Goal: Book appointment/travel/reservation

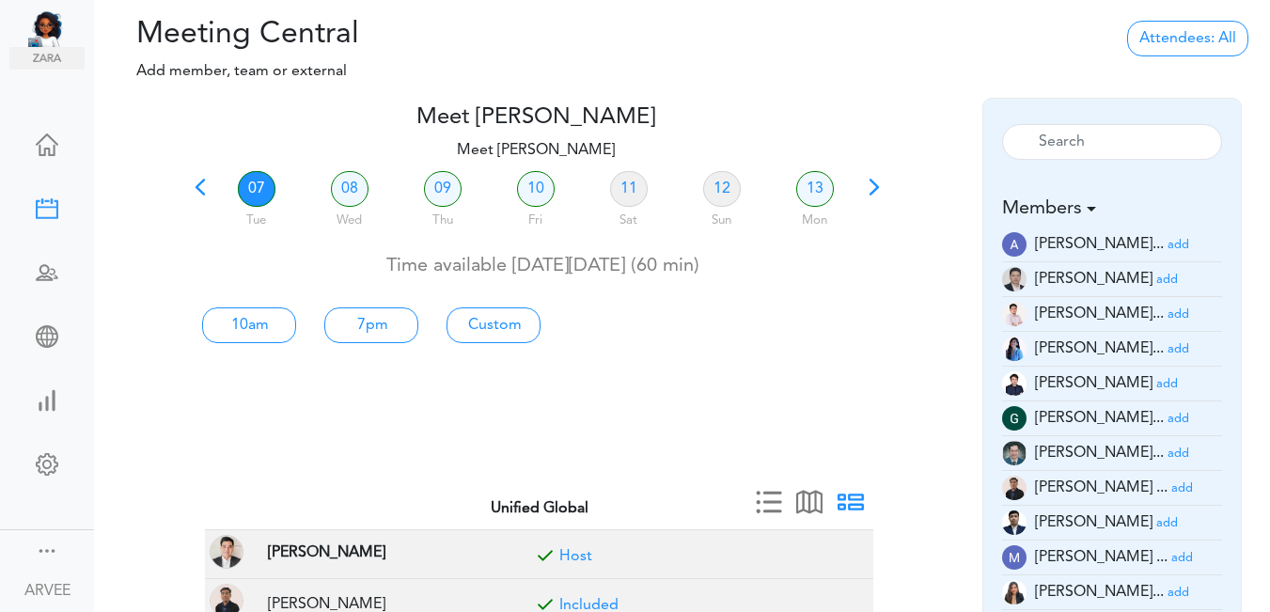
click at [201, 191] on span at bounding box center [200, 194] width 26 height 26
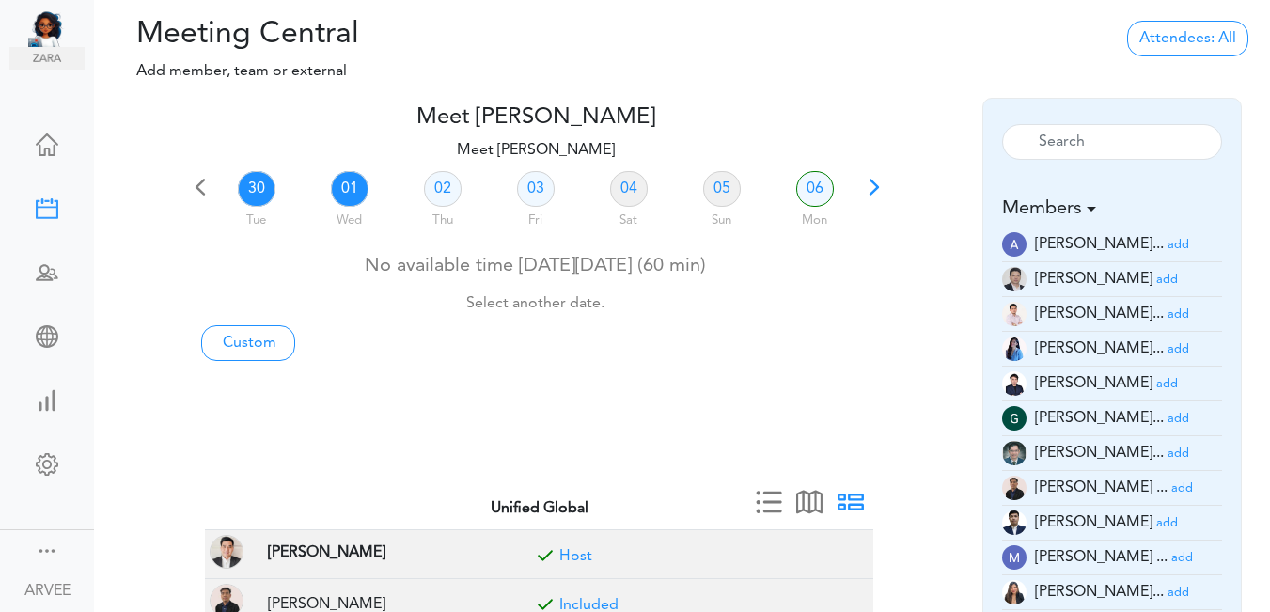
click at [354, 190] on link "01" at bounding box center [350, 189] width 38 height 36
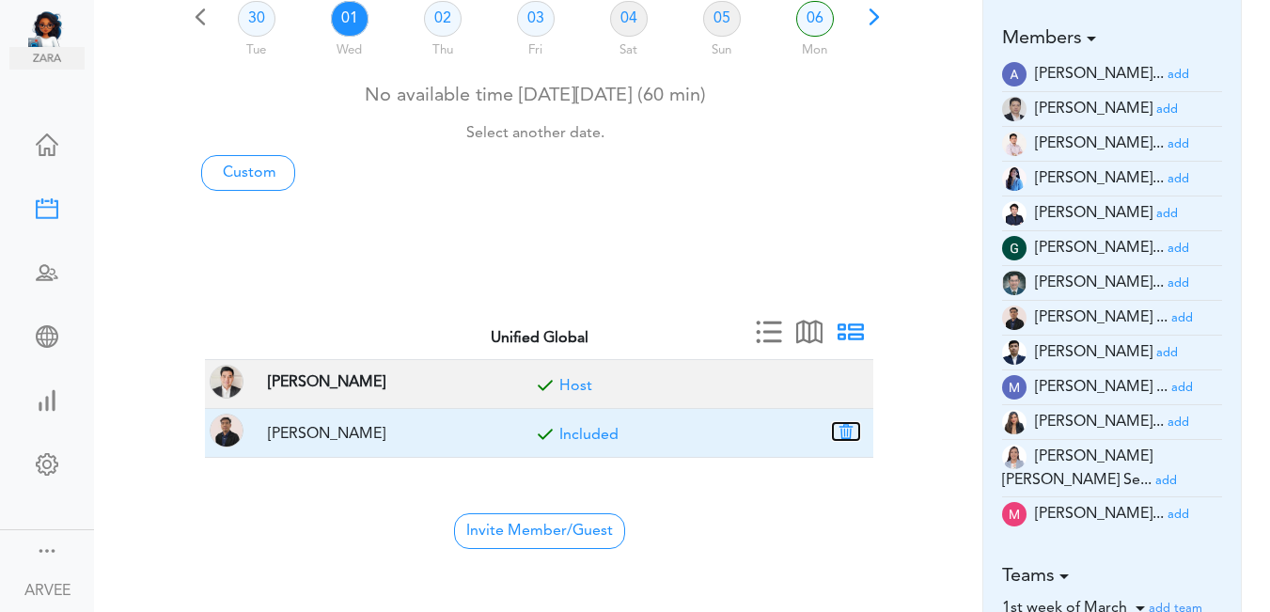
click at [842, 429] on button "button" at bounding box center [846, 431] width 26 height 17
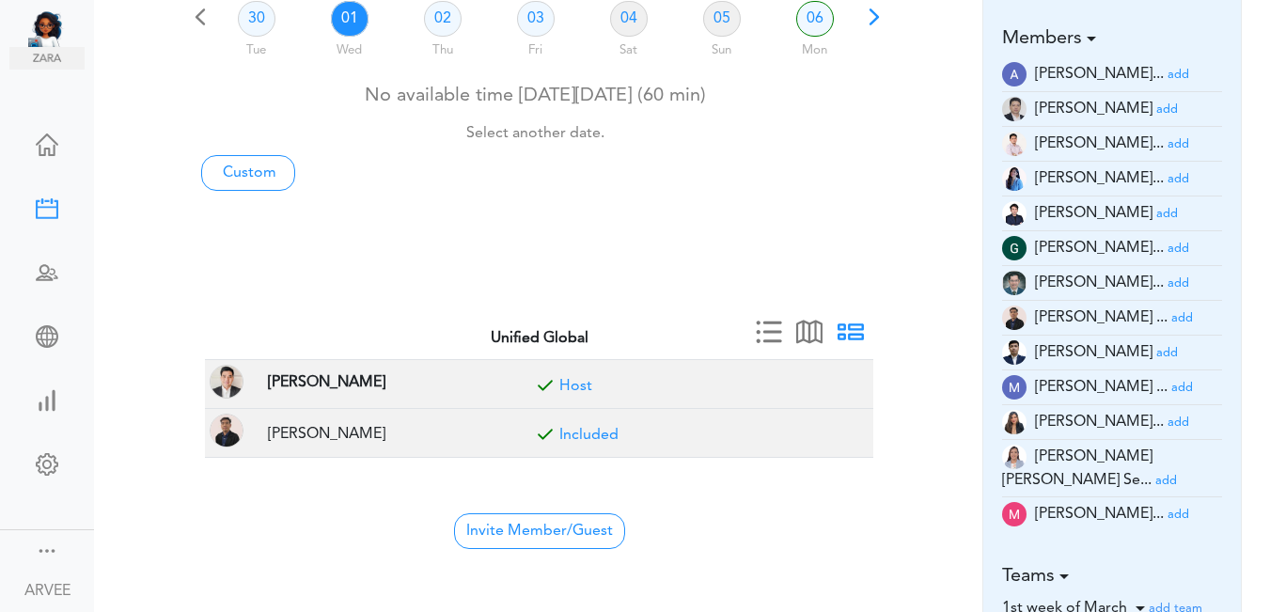
click at [715, 100] on div "No available time [DATE][DATE] (60 min) Select another date." at bounding box center [535, 111] width 697 height 73
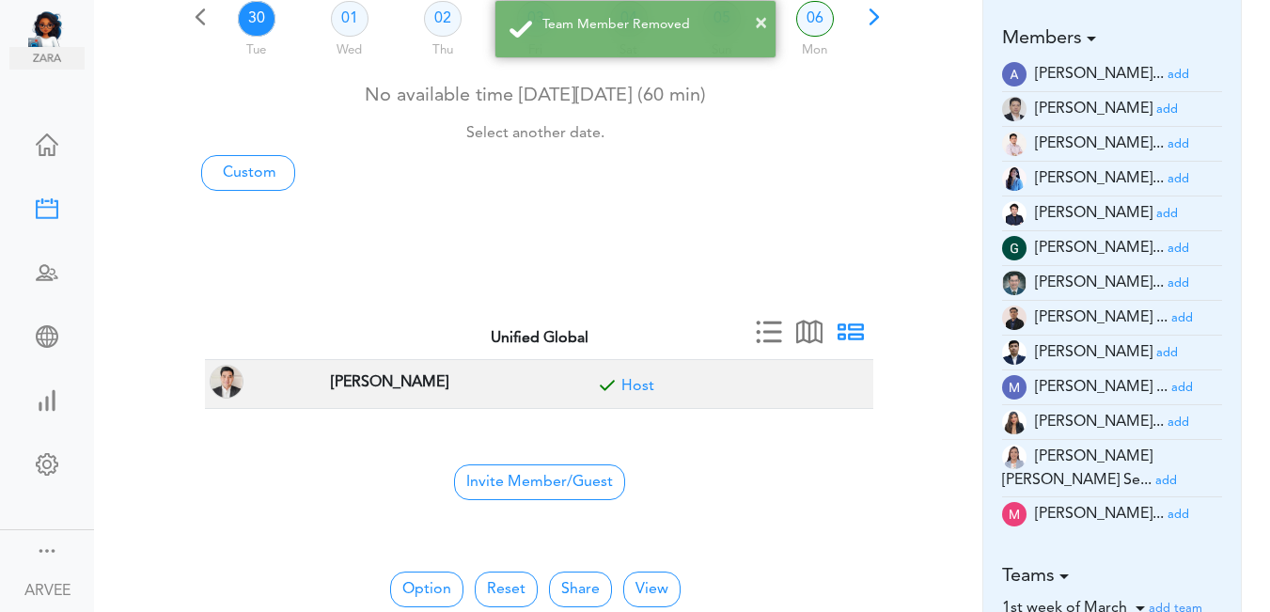
click at [1168, 179] on small "add" at bounding box center [1179, 179] width 22 height 12
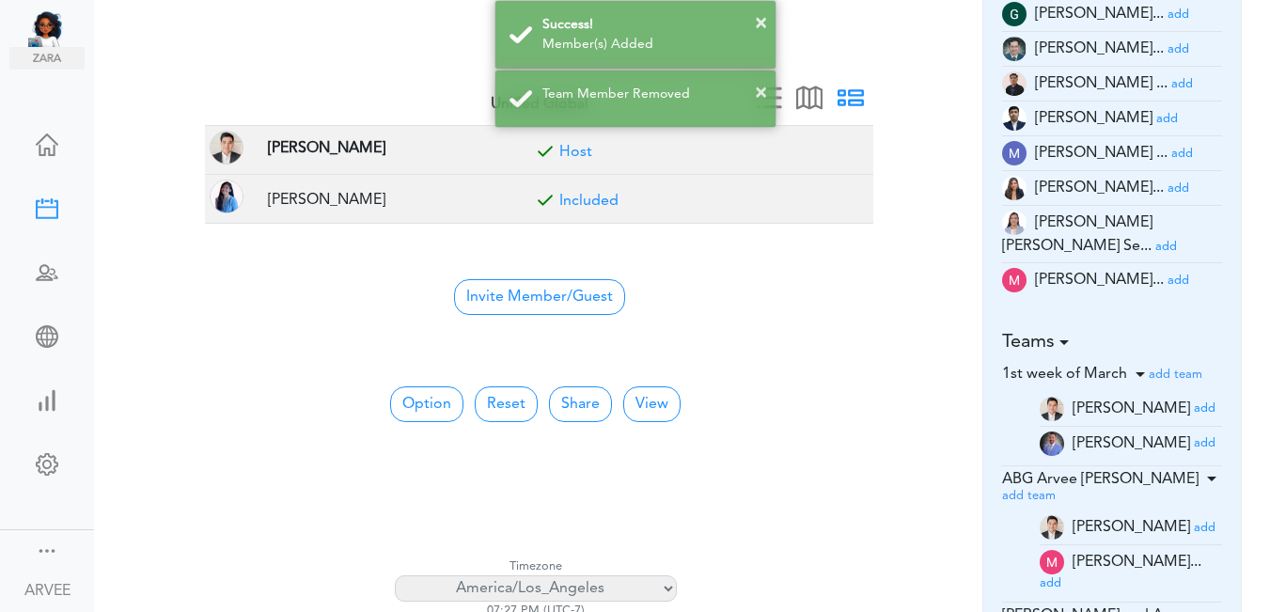
scroll to position [360, 0]
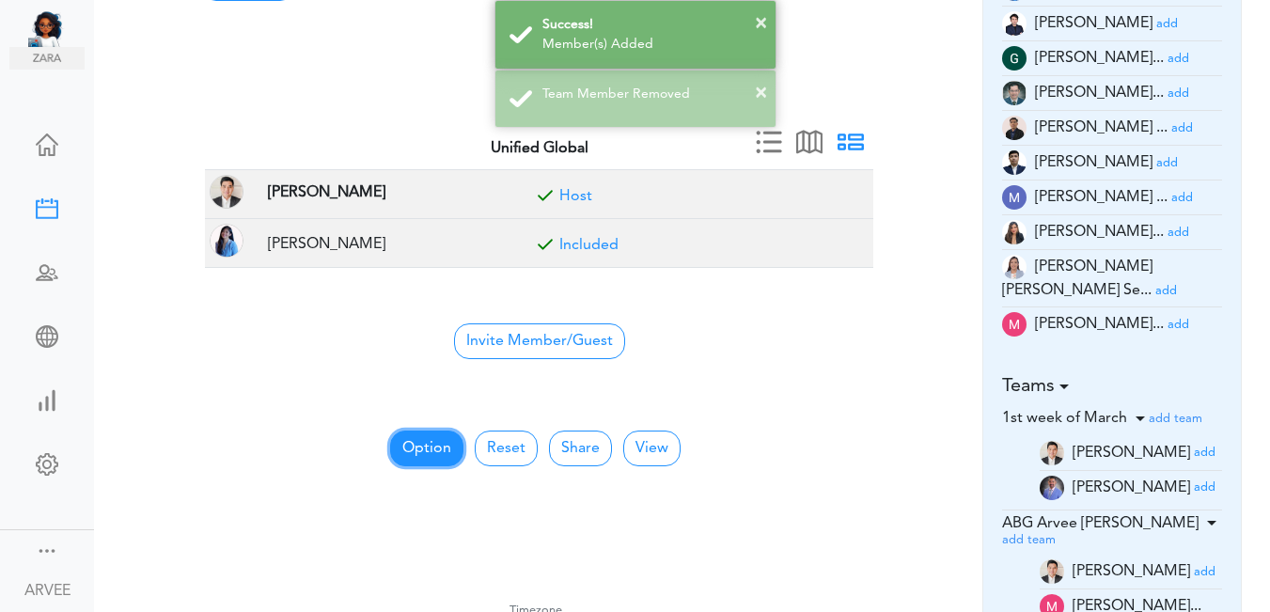
click at [428, 442] on button "Option" at bounding box center [426, 449] width 73 height 36
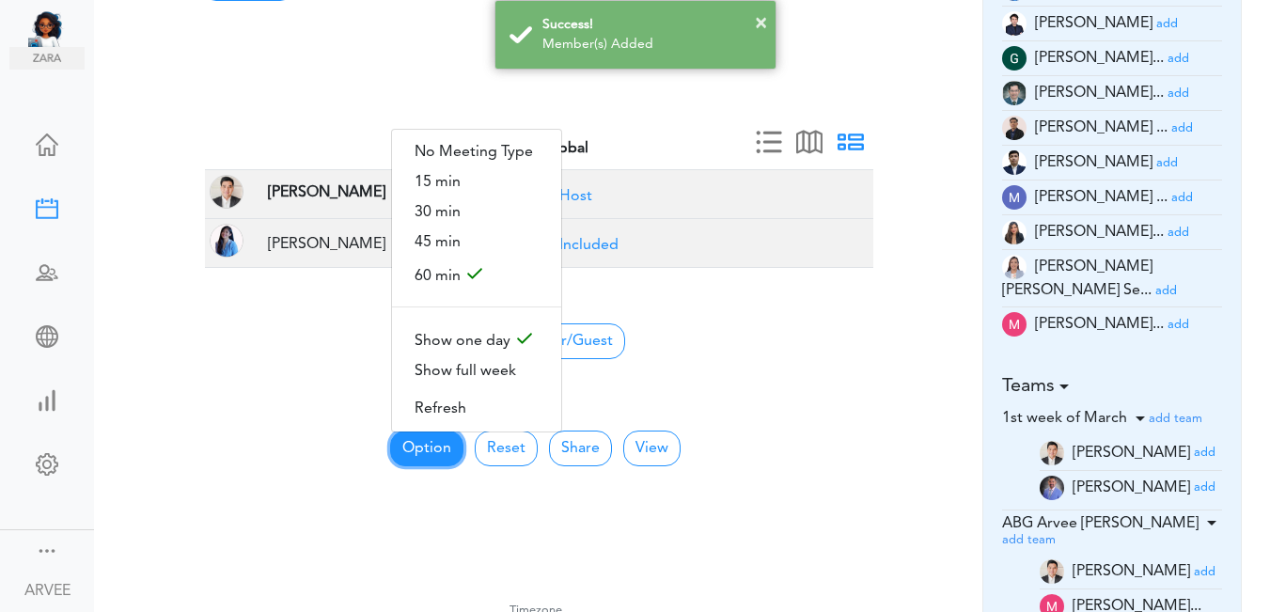
click at [428, 442] on button "Option" at bounding box center [426, 449] width 73 height 36
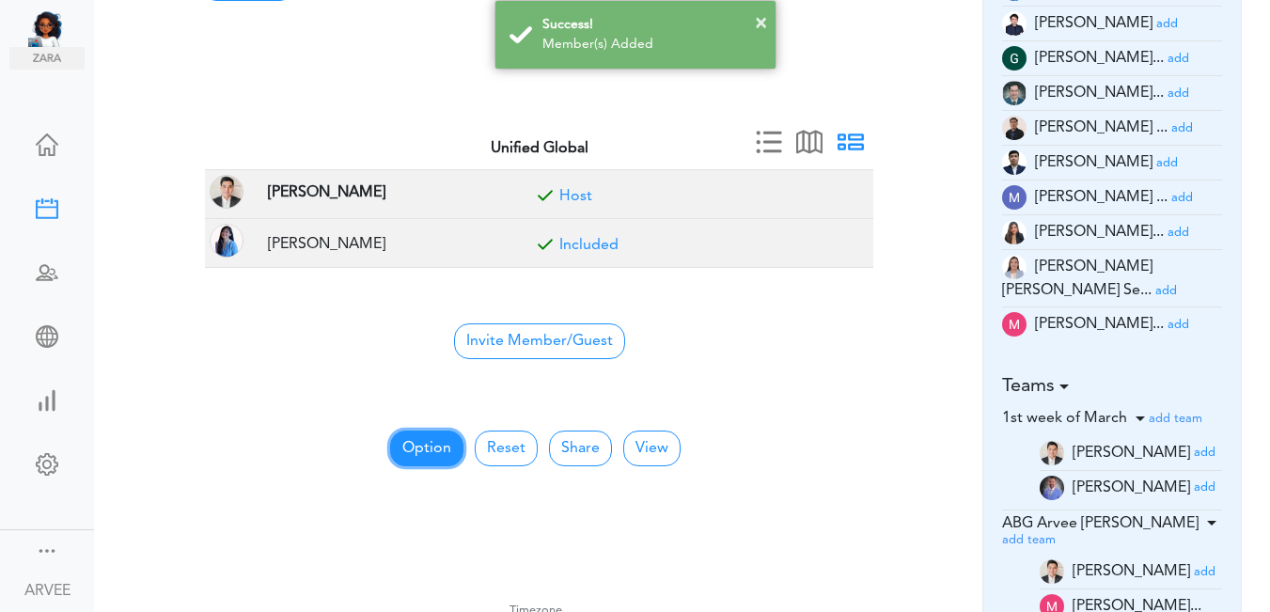
click at [428, 442] on button "Option" at bounding box center [426, 449] width 73 height 36
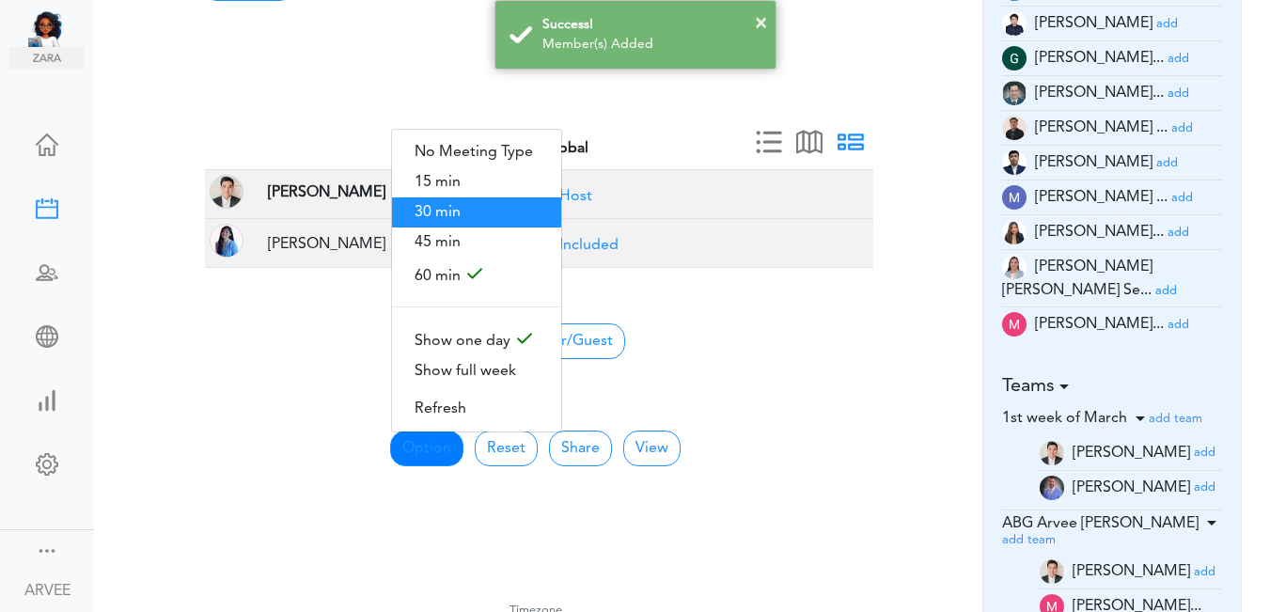
click at [431, 201] on span "30 min" at bounding box center [476, 212] width 169 height 30
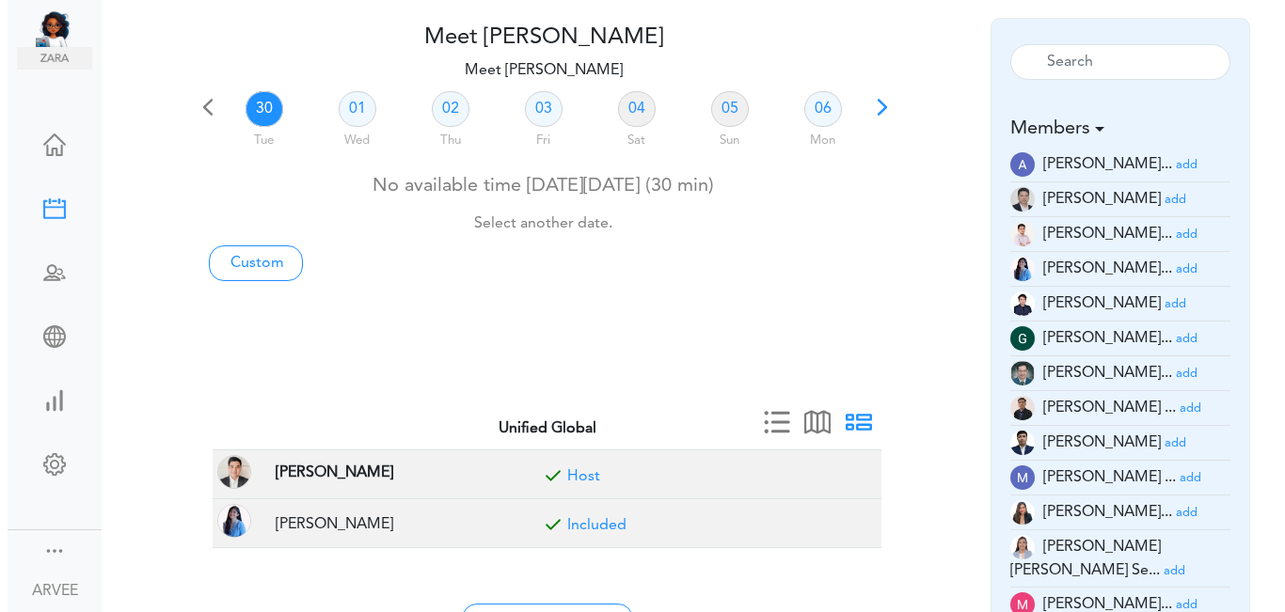
scroll to position [0, 0]
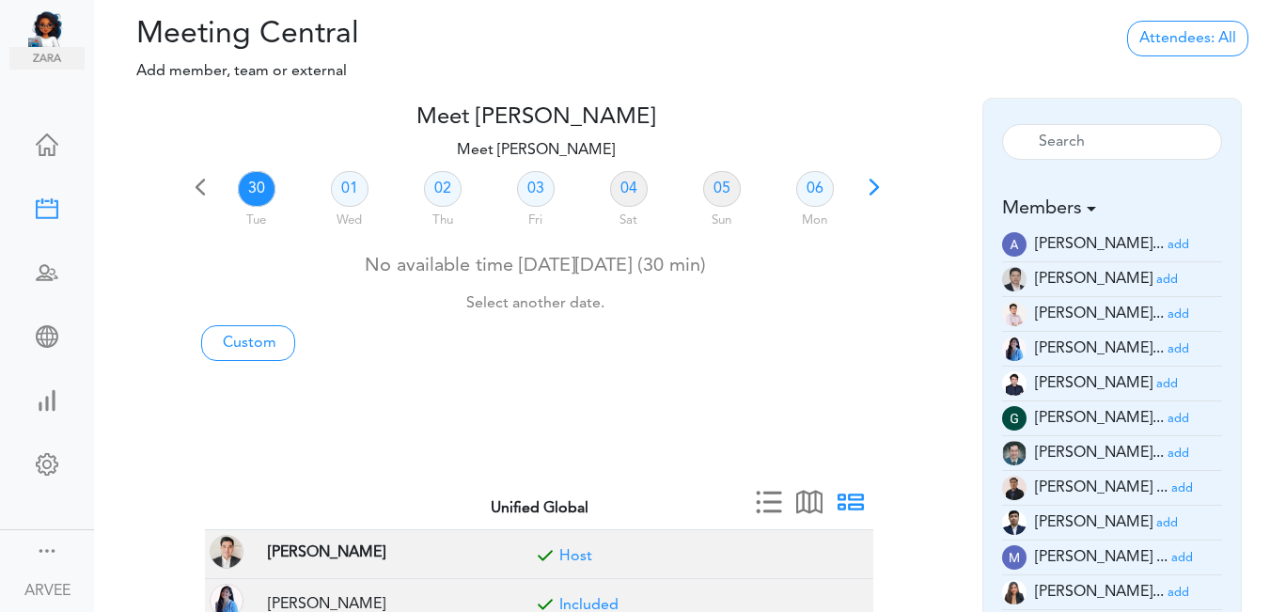
click at [1263, 56] on div "Attendees: All All Back to Back Anyone Anyone + Host" at bounding box center [1074, 57] width 392 height 81
click at [1263, 49] on div "Attendees: All All Back to Back Anyone Anyone + Host" at bounding box center [1074, 57] width 392 height 81
click at [343, 189] on link "01" at bounding box center [350, 189] width 38 height 36
click at [228, 339] on link "Custom" at bounding box center [248, 343] width 94 height 36
type input "Meet [PERSON_NAME]"
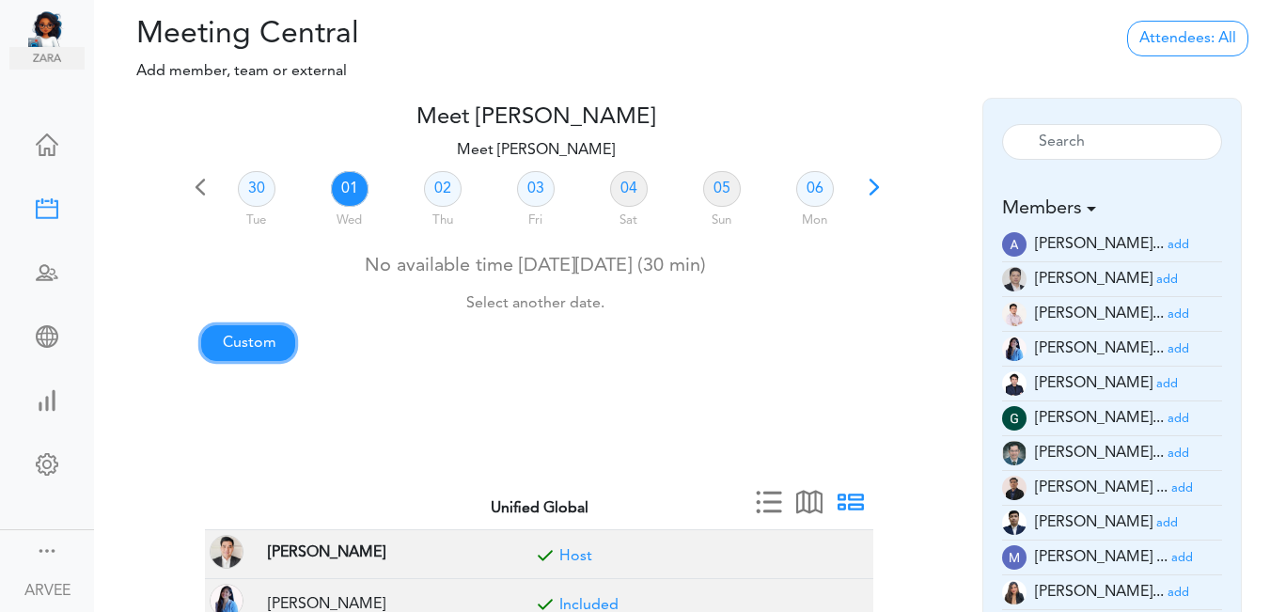
type input "[URL][DOMAIN_NAME][SECURITY_DATA]"
type input "[DATE]T19:00"
type input "[DATE]T19:30"
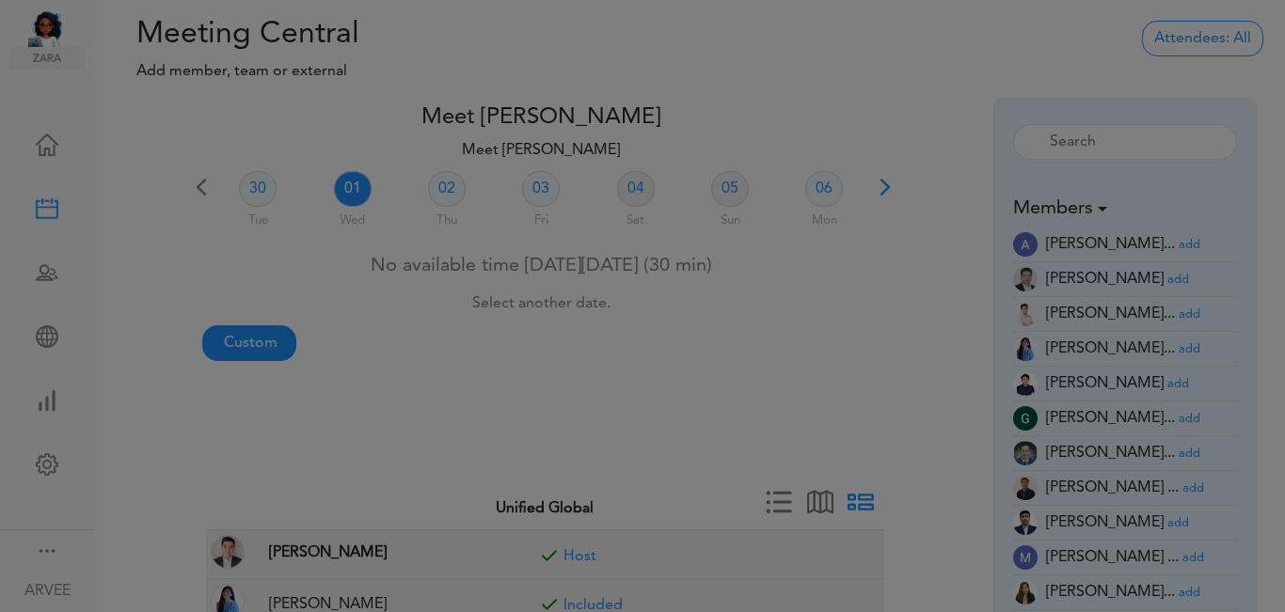
click at [228, 339] on div at bounding box center [642, 306] width 1285 height 612
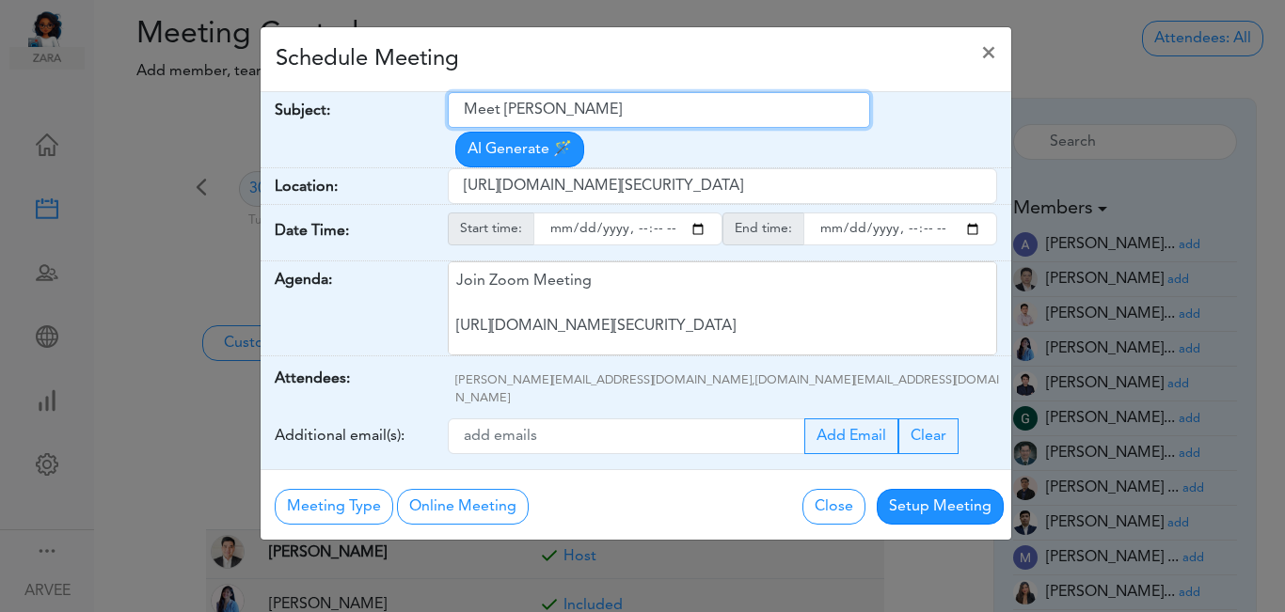
click at [462, 103] on input "Meet [PERSON_NAME]" at bounding box center [659, 110] width 422 height 36
drag, startPoint x: 462, startPoint y: 103, endPoint x: 599, endPoint y: 113, distance: 137.7
click at [599, 113] on input "Meet [PERSON_NAME]" at bounding box center [659, 110] width 422 height 36
paste input "[Client Call] [PERSON_NAME] - Tax Planning & Return Finalization"
type input "[Client Call] [PERSON_NAME] - Tax Planning & Return Finalization"
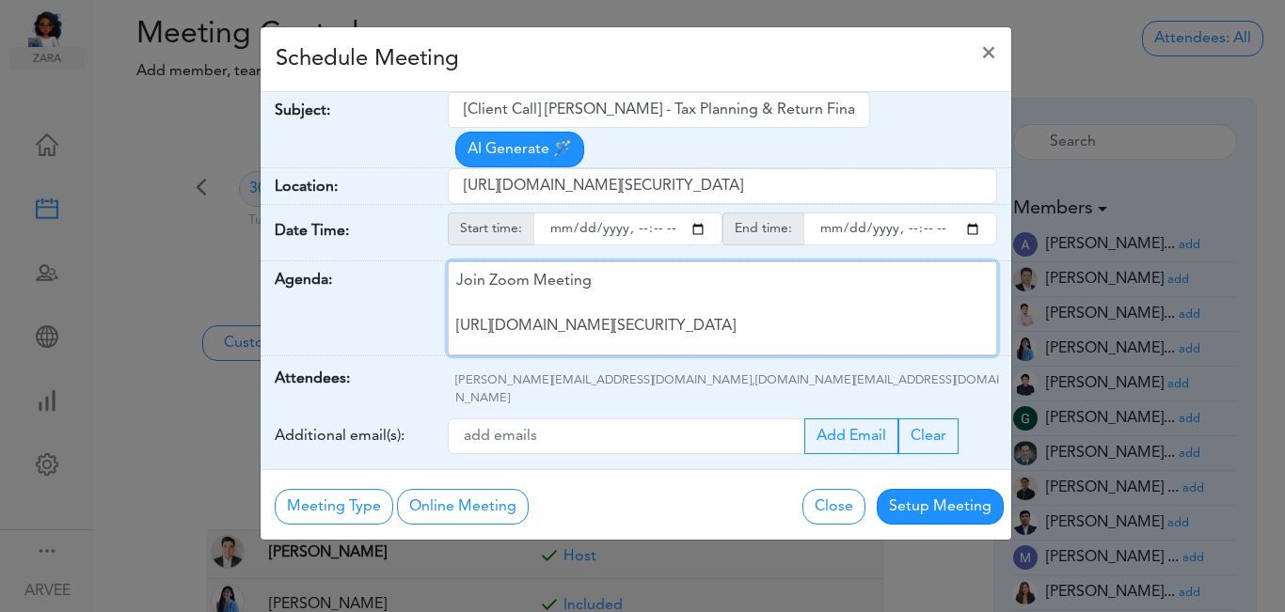
click at [644, 282] on div "Join Zoom Meeting [URL][DOMAIN_NAME][SECURITY_DATA] Meeting ID: 9174257685 Pass…" at bounding box center [722, 308] width 549 height 94
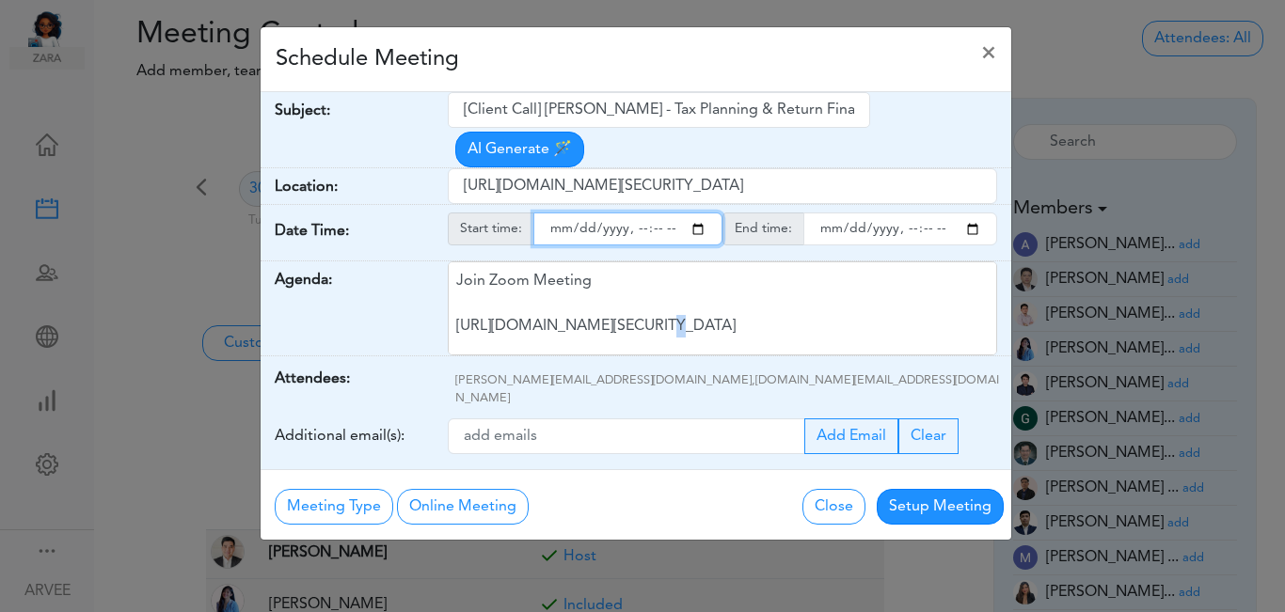
click at [694, 213] on input "starttime" at bounding box center [627, 229] width 189 height 33
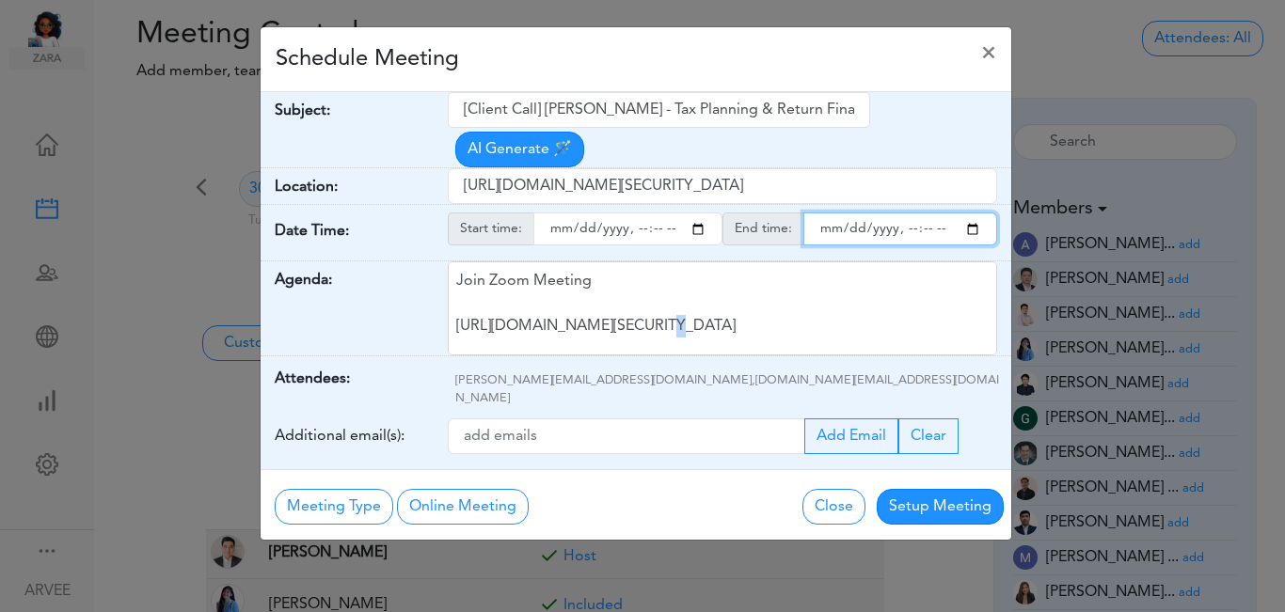
type input "[DATE]T19:00"
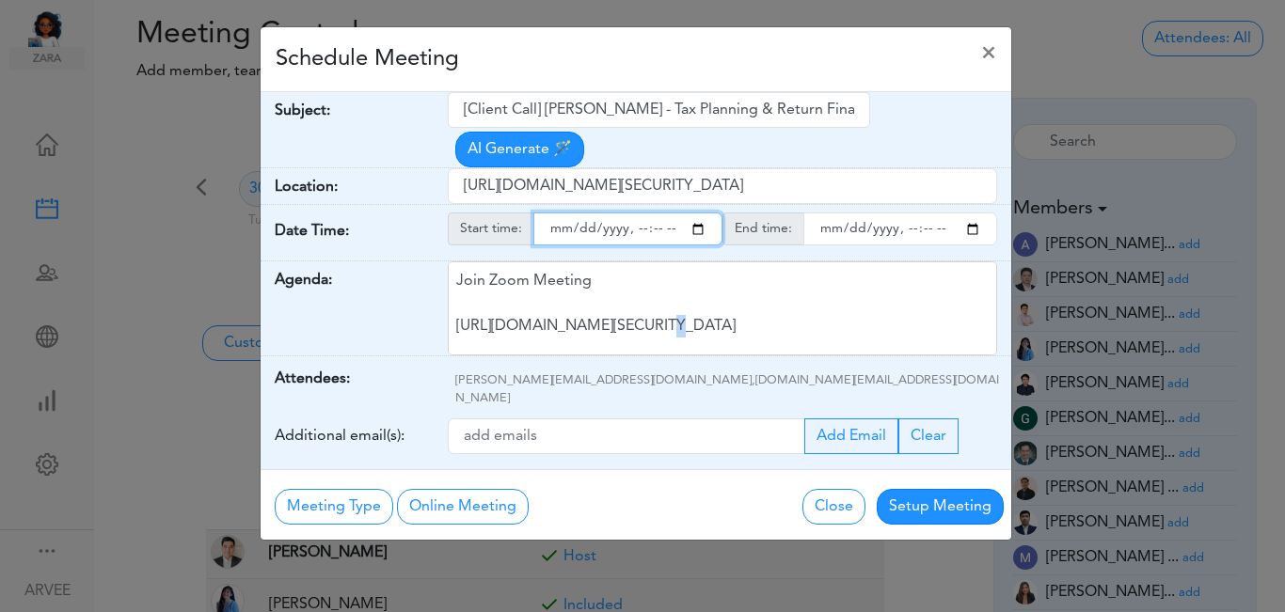
click at [972, 213] on input "endtime" at bounding box center [900, 229] width 194 height 33
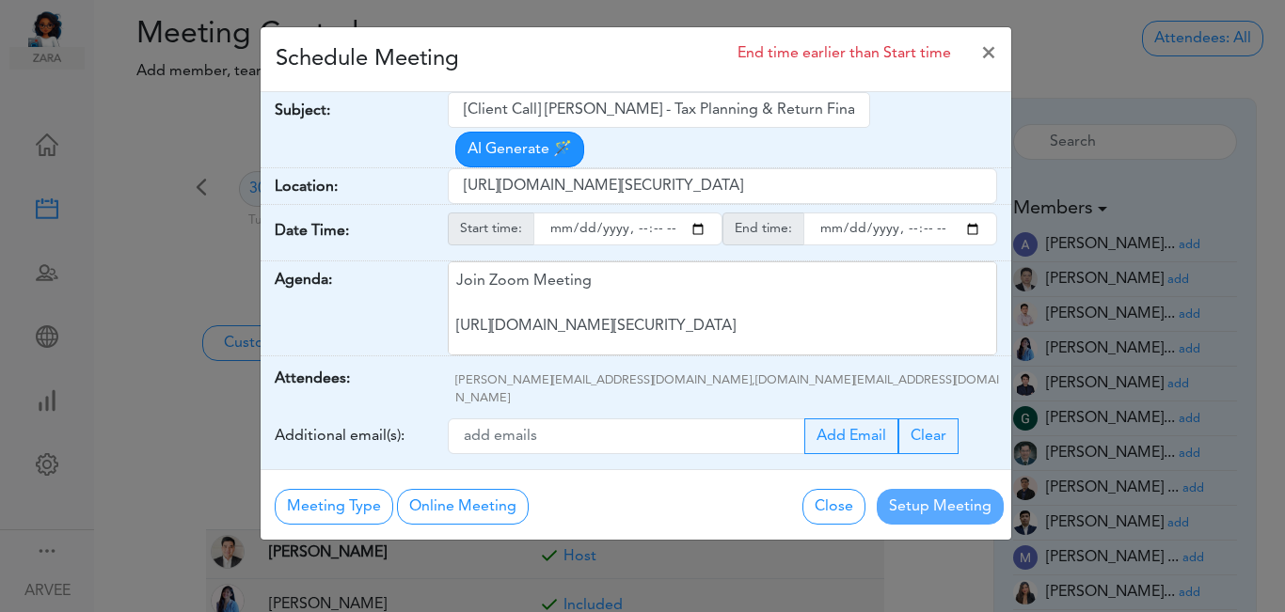
type input "[DATE]T19:30"
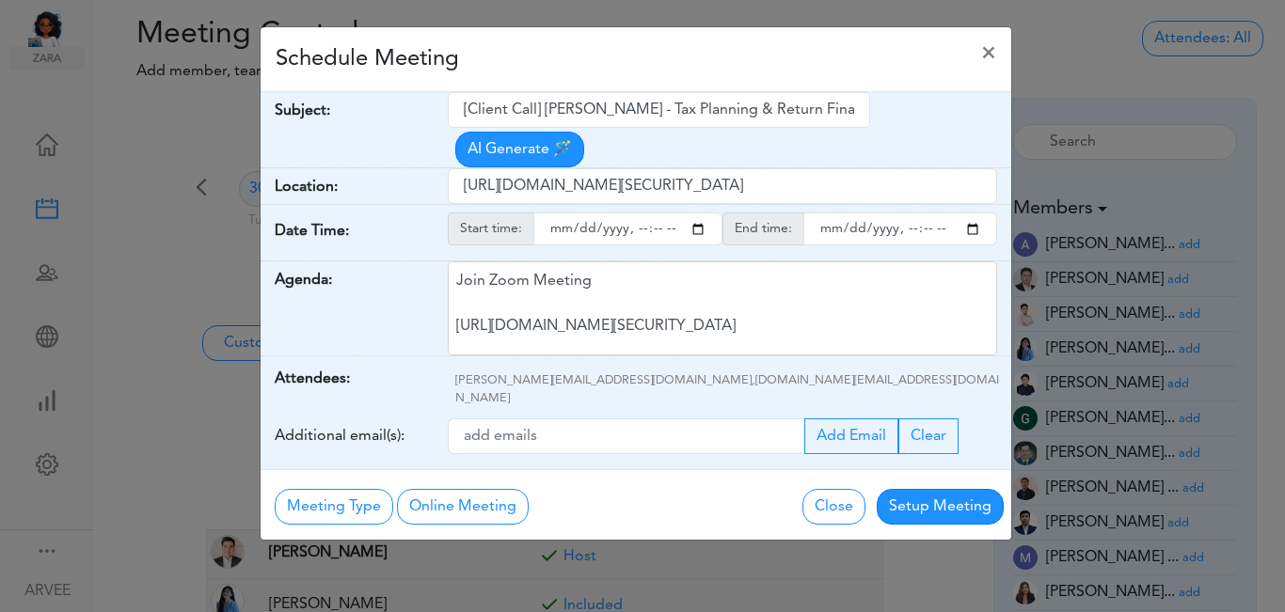
click at [575, 47] on div "Schedule Meeting ×" at bounding box center [635, 59] width 750 height 65
click at [924, 489] on button "Setup Meeting" at bounding box center [939, 507] width 127 height 36
